Goal: Information Seeking & Learning: Learn about a topic

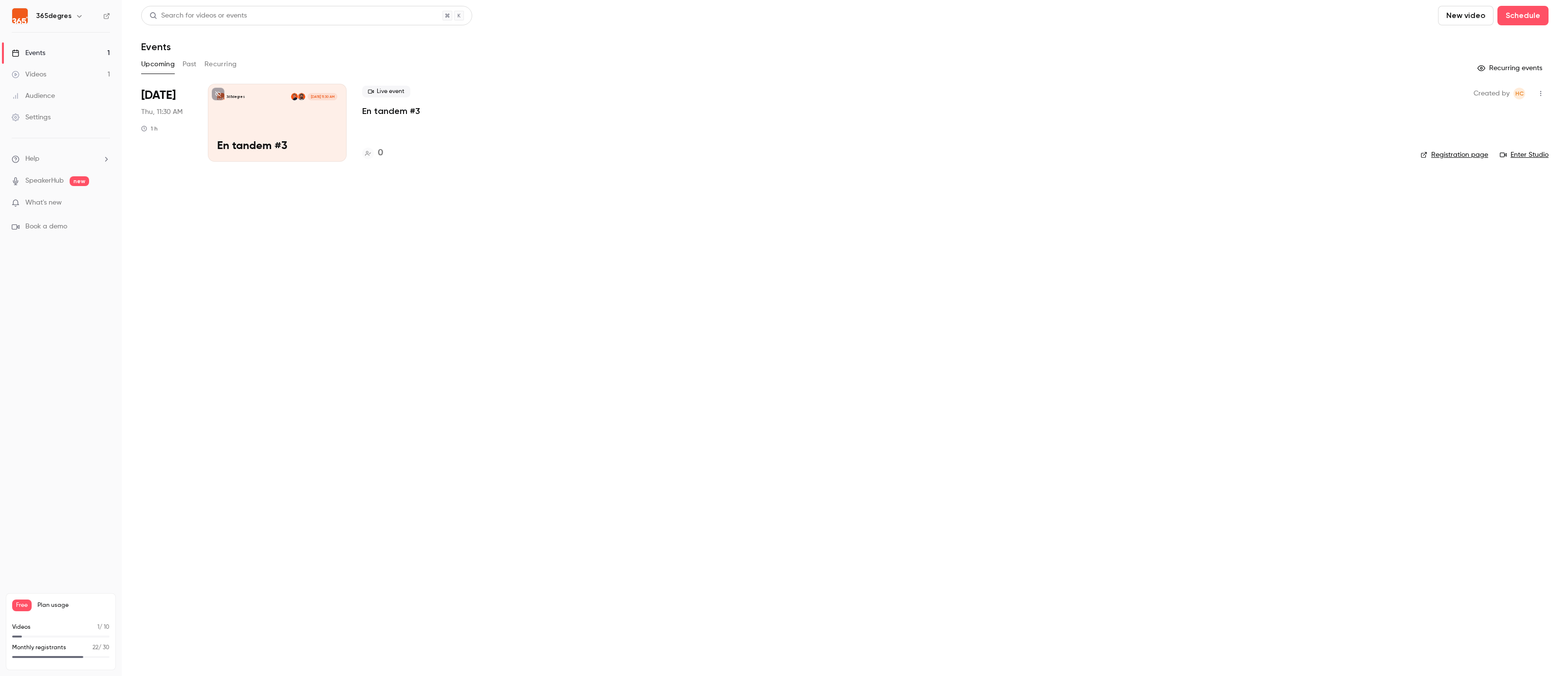
click at [61, 70] on link "Videos 1" at bounding box center [61, 74] width 122 height 21
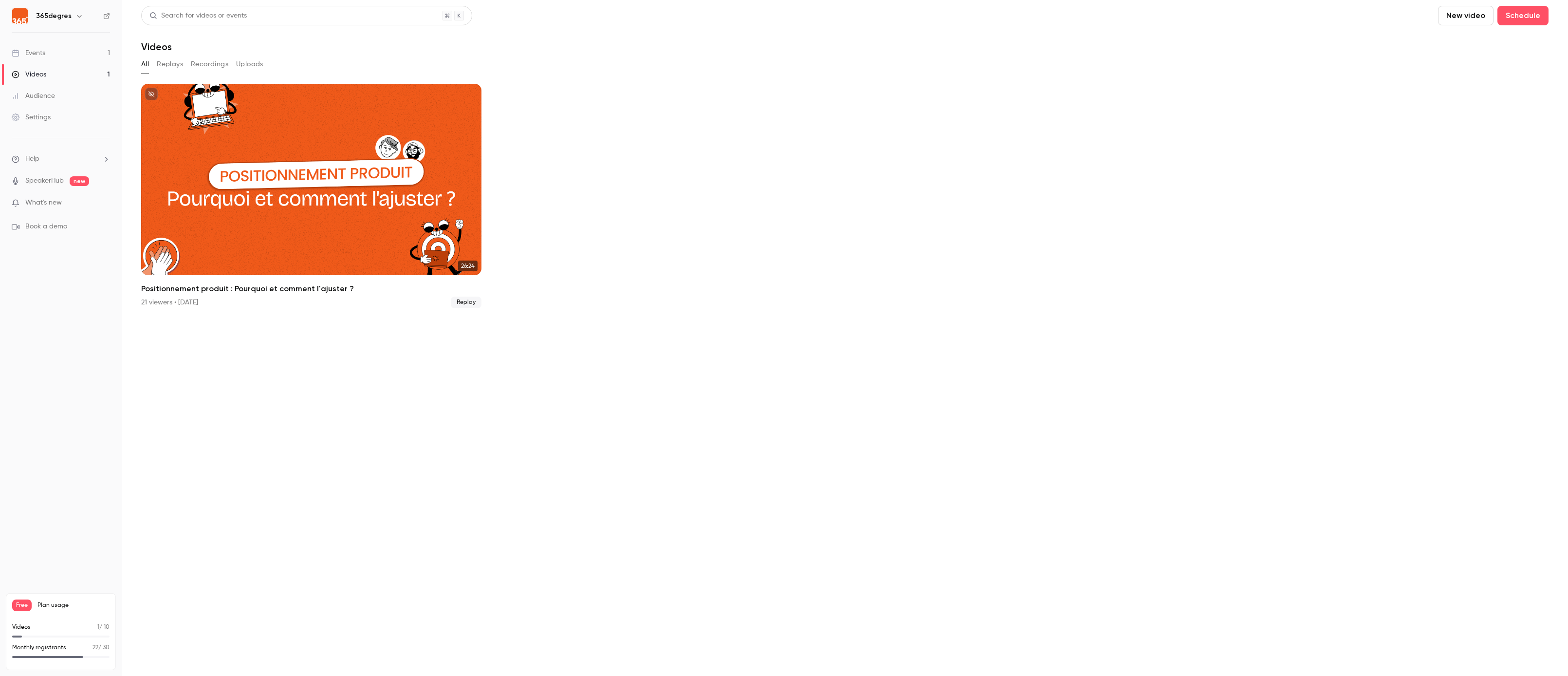
click at [171, 63] on button "Replays" at bounding box center [170, 65] width 26 height 16
click at [491, 298] on ul "26:24 Positionnement produit : Pourquoi et comment l'ajuster ? 21 viewers • [DA…" at bounding box center [845, 196] width 1407 height 225
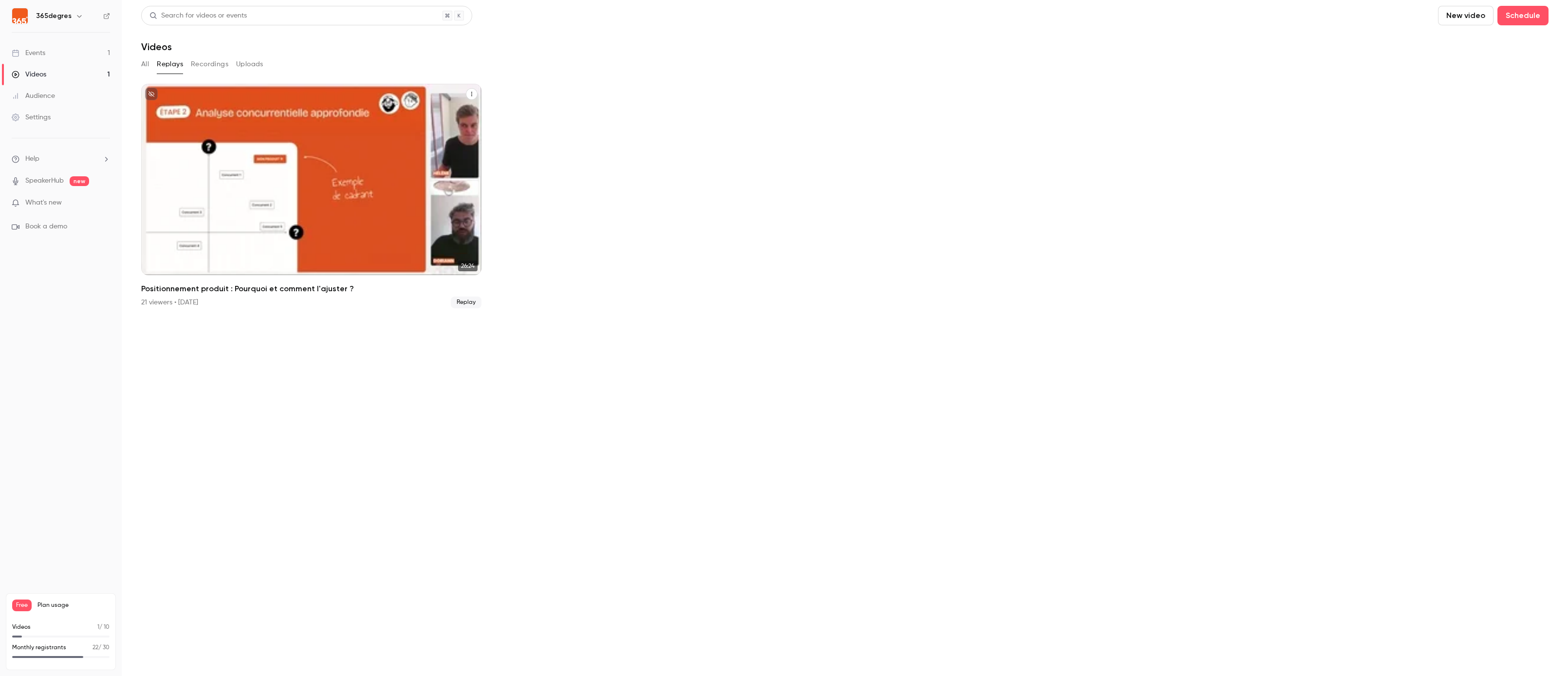
click at [375, 213] on div "Positionnement produit : Pourquoi et comment l'ajuster ?" at bounding box center [311, 180] width 340 height 191
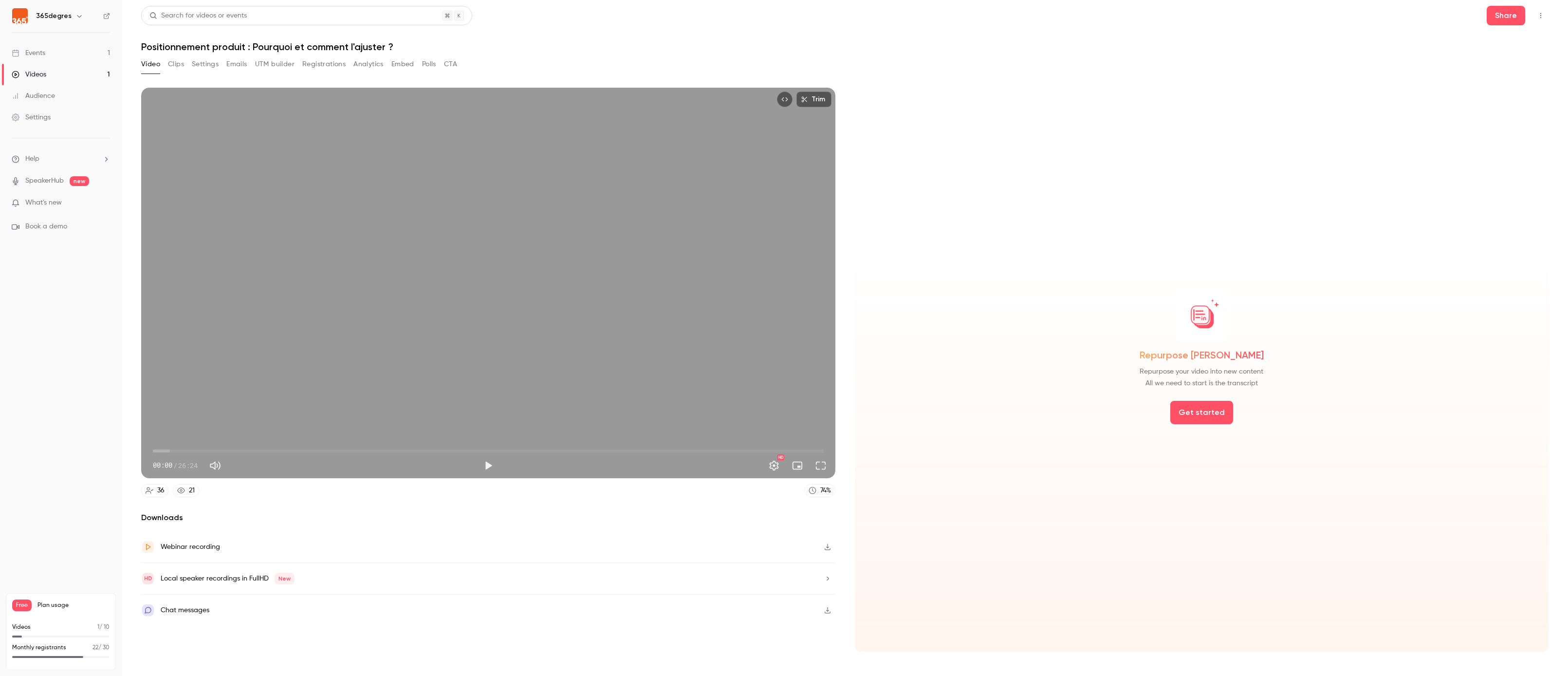
click at [208, 63] on button "Settings" at bounding box center [205, 65] width 27 height 16
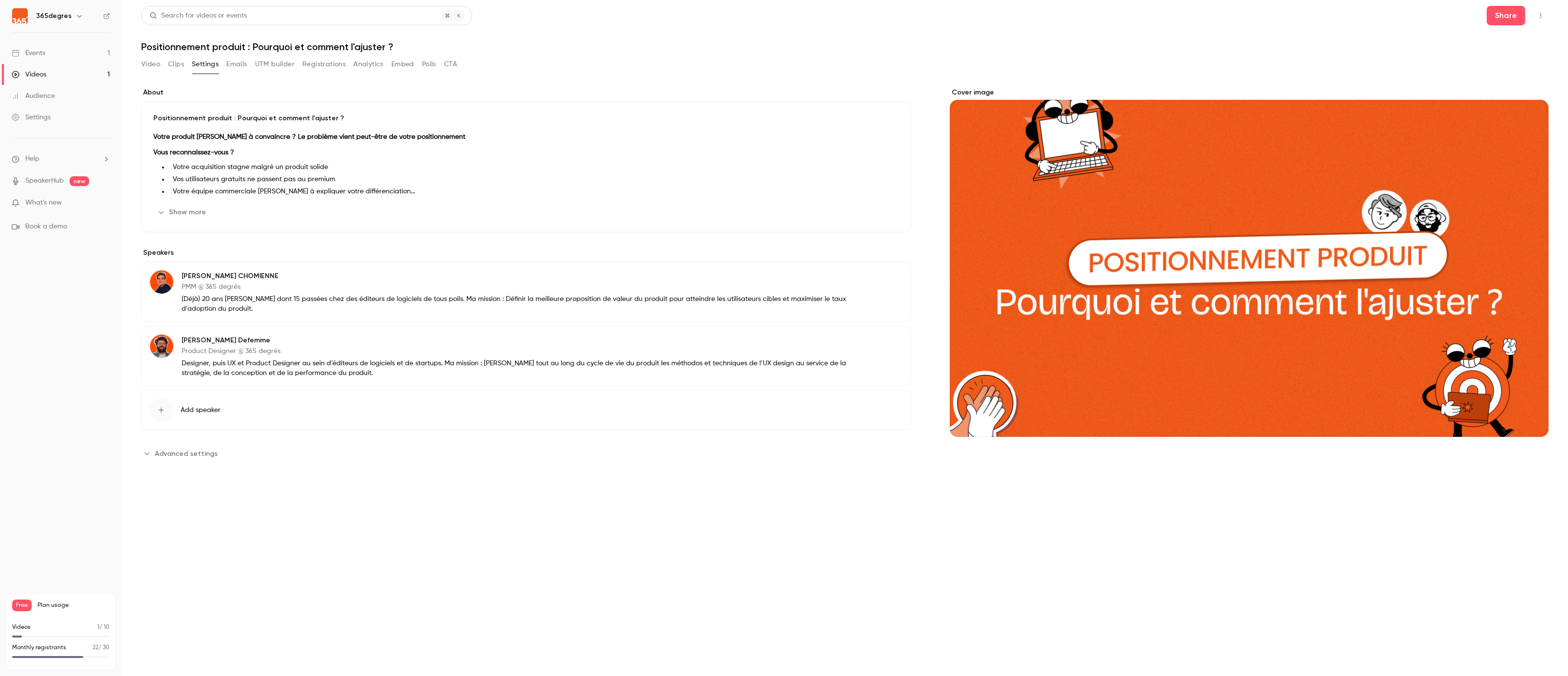
click at [332, 61] on button "Registrations" at bounding box center [324, 65] width 43 height 16
